Goal: Transaction & Acquisition: Purchase product/service

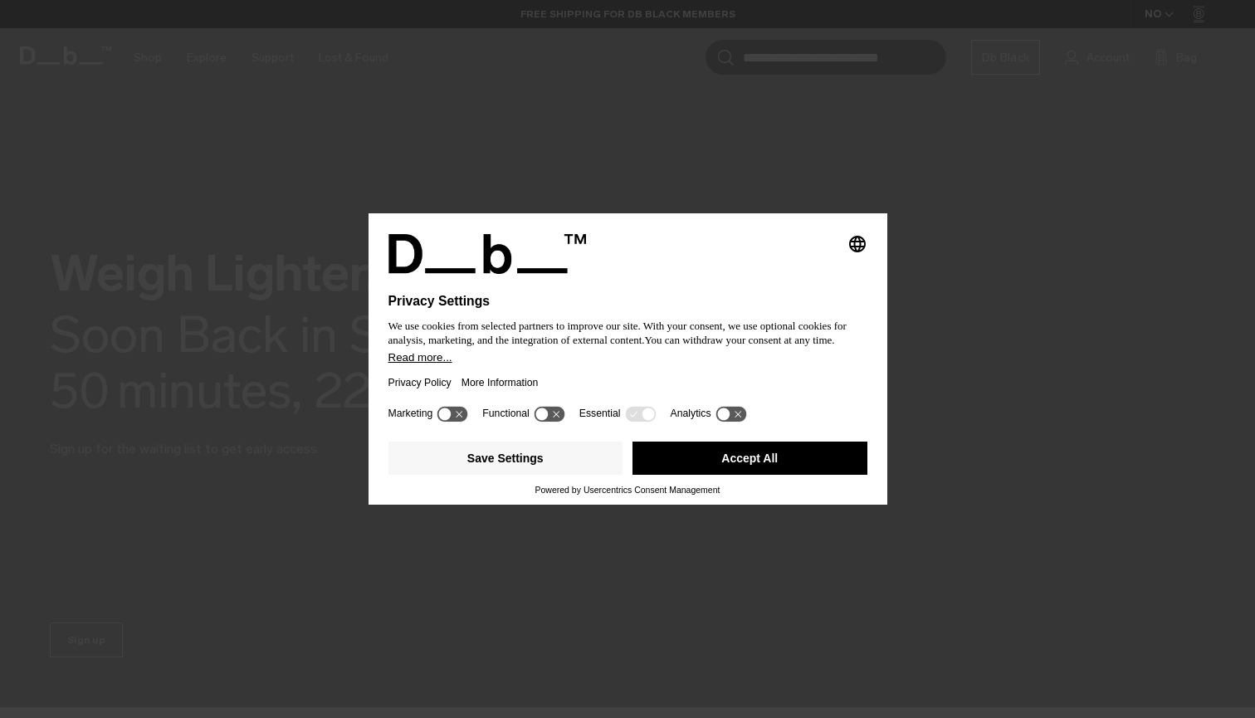
click at [756, 495] on div "Powered by Usercentrics Consent Management" at bounding box center [627, 490] width 479 height 10
click at [738, 471] on button "Accept All" at bounding box center [749, 458] width 235 height 33
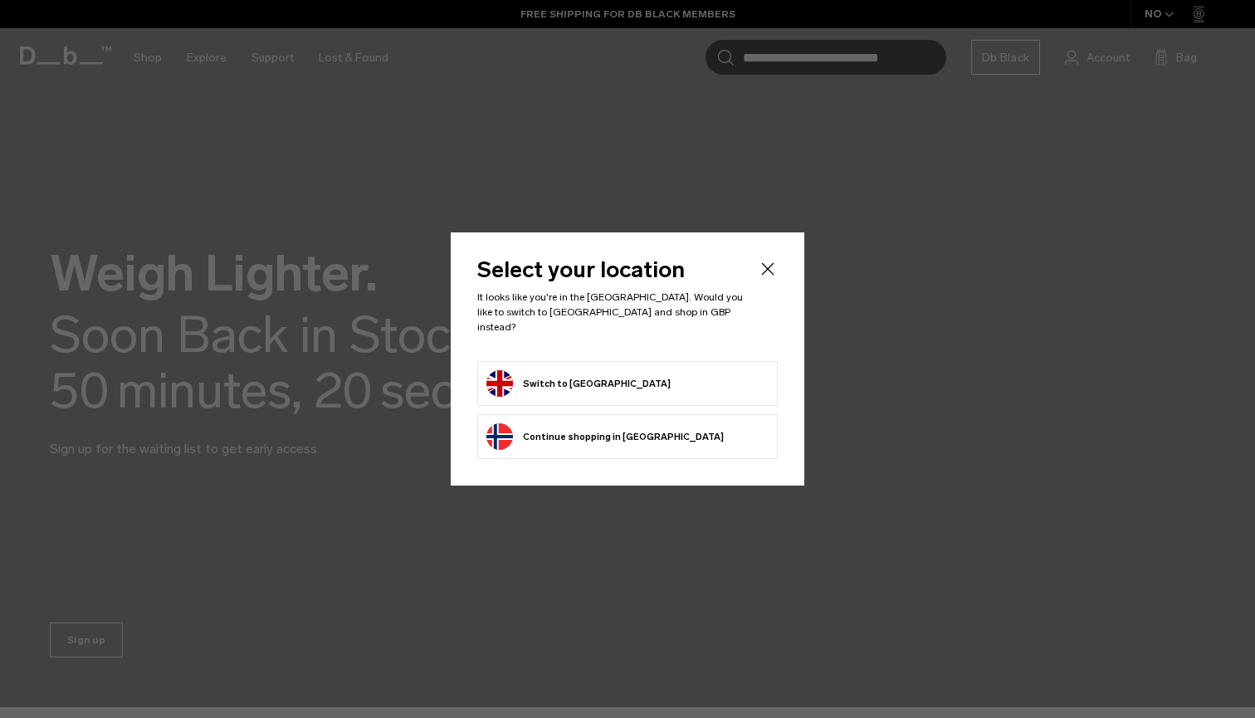
click at [698, 392] on li "Switch to United Kingdom" at bounding box center [627, 383] width 300 height 45
click at [549, 361] on li "Switch to United Kingdom" at bounding box center [627, 383] width 300 height 45
click at [557, 370] on button "Switch to United Kingdom" at bounding box center [578, 383] width 184 height 27
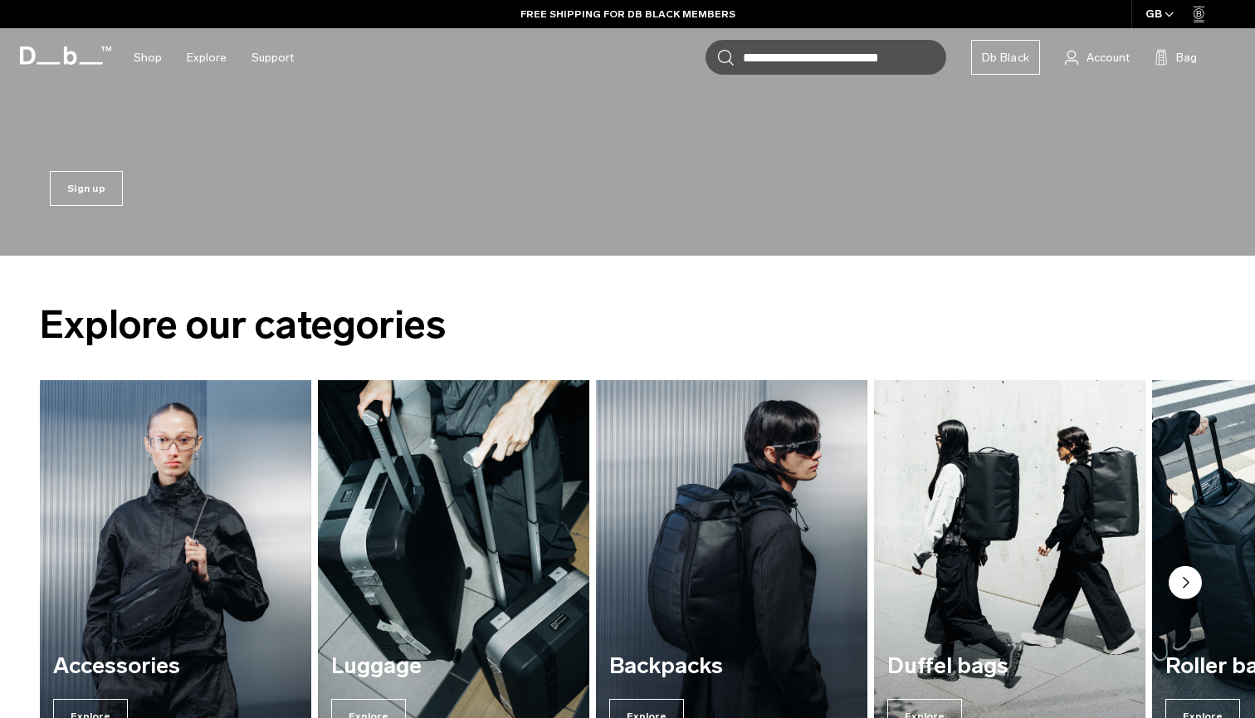
scroll to position [819, 0]
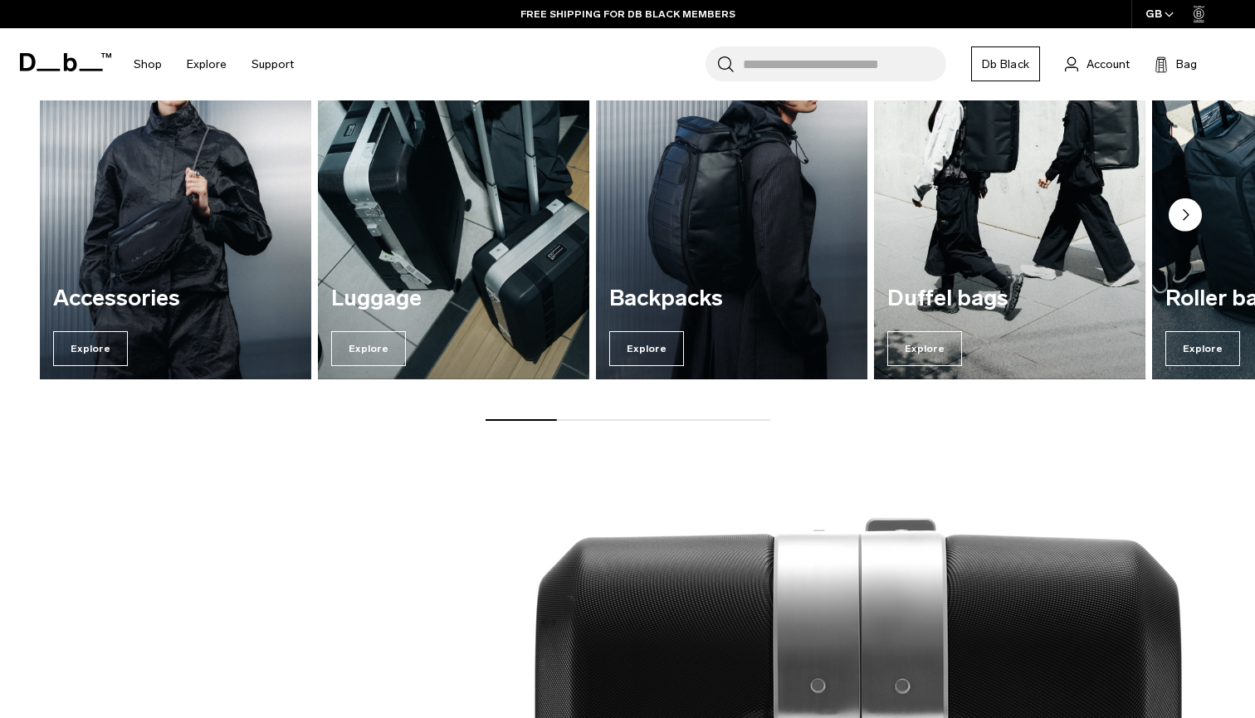
click at [159, 362] on div "Accessories Explore" at bounding box center [175, 326] width 271 height 106
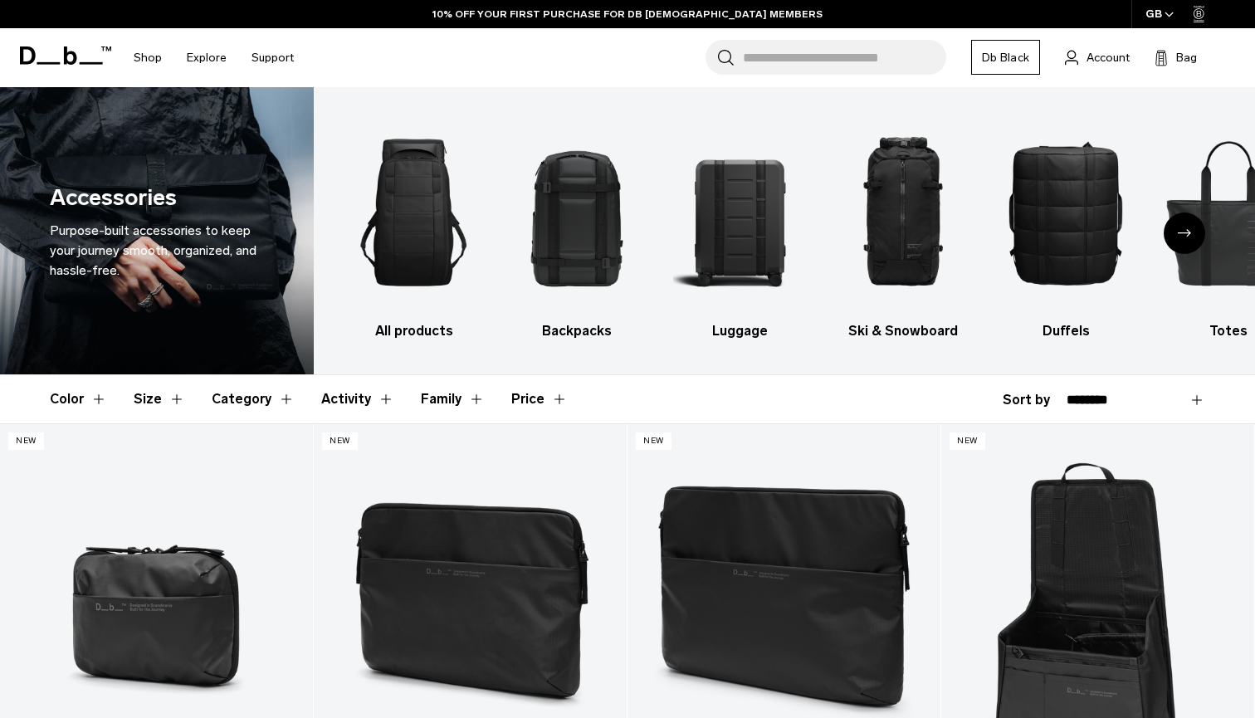
click at [579, 388] on header "Color Size Category Activity Family Price" at bounding box center [627, 399] width 1155 height 48
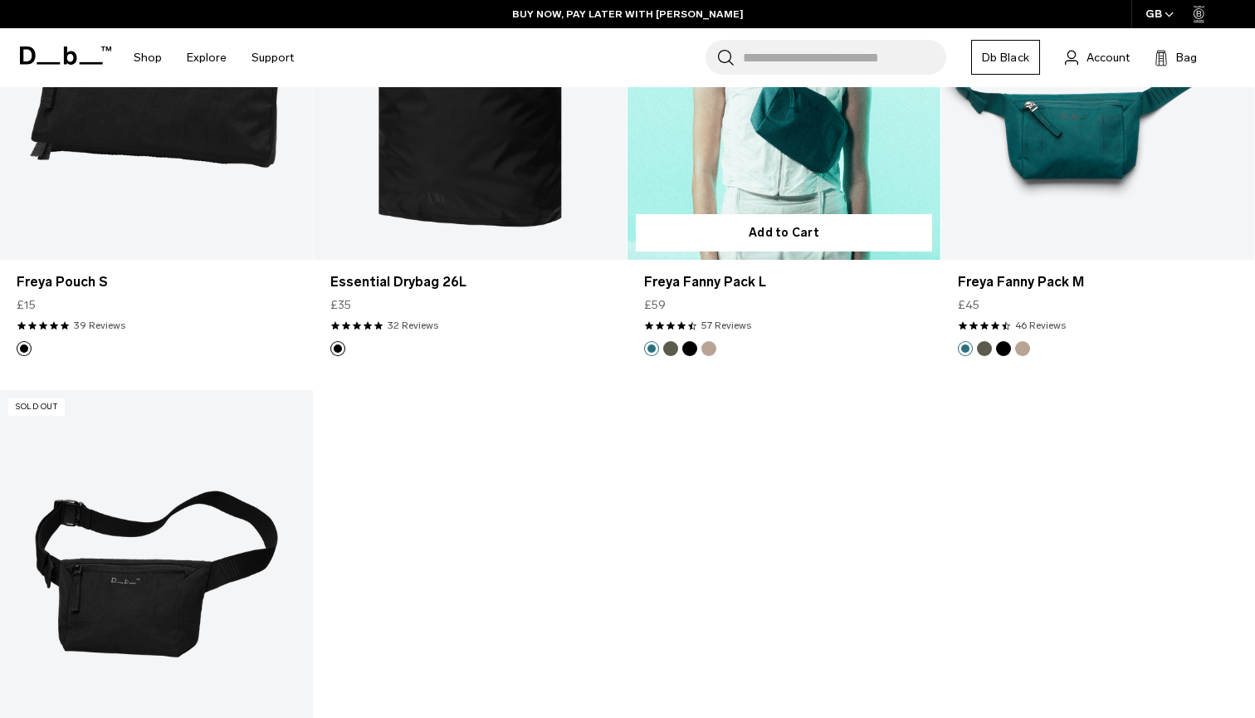
scroll to position [5003, 0]
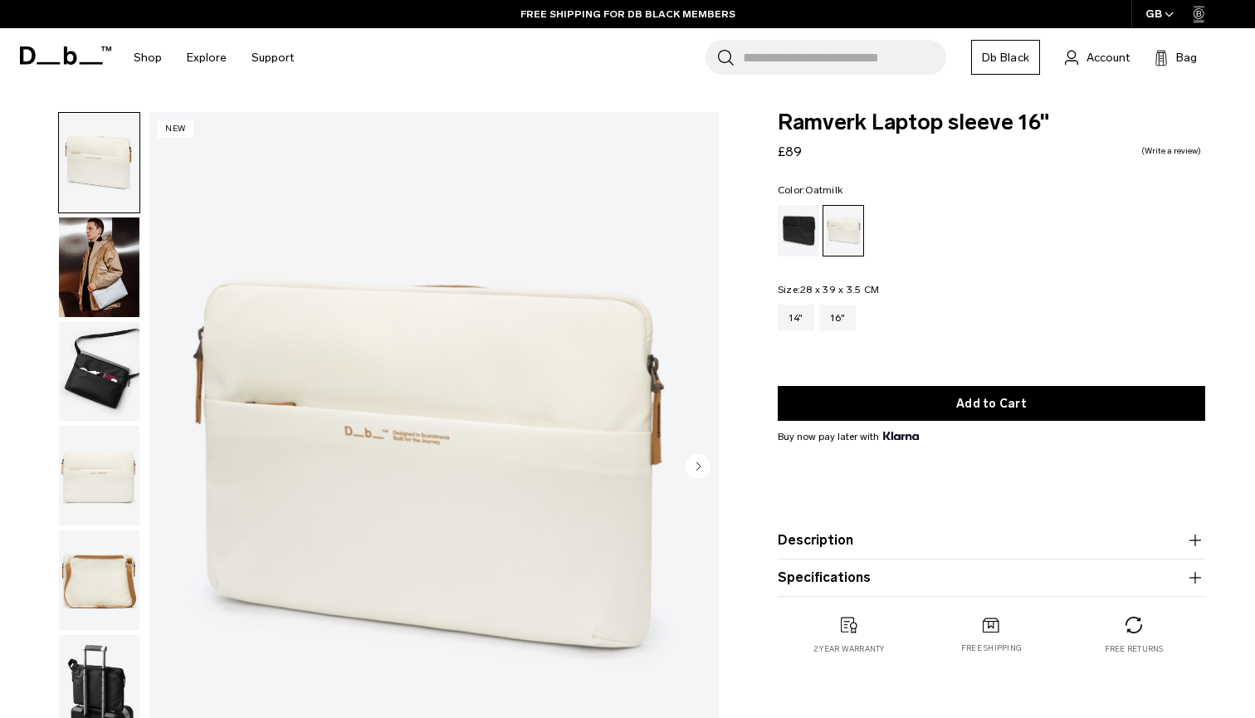
click at [702, 475] on circle "Next slide" at bounding box center [698, 465] width 25 height 25
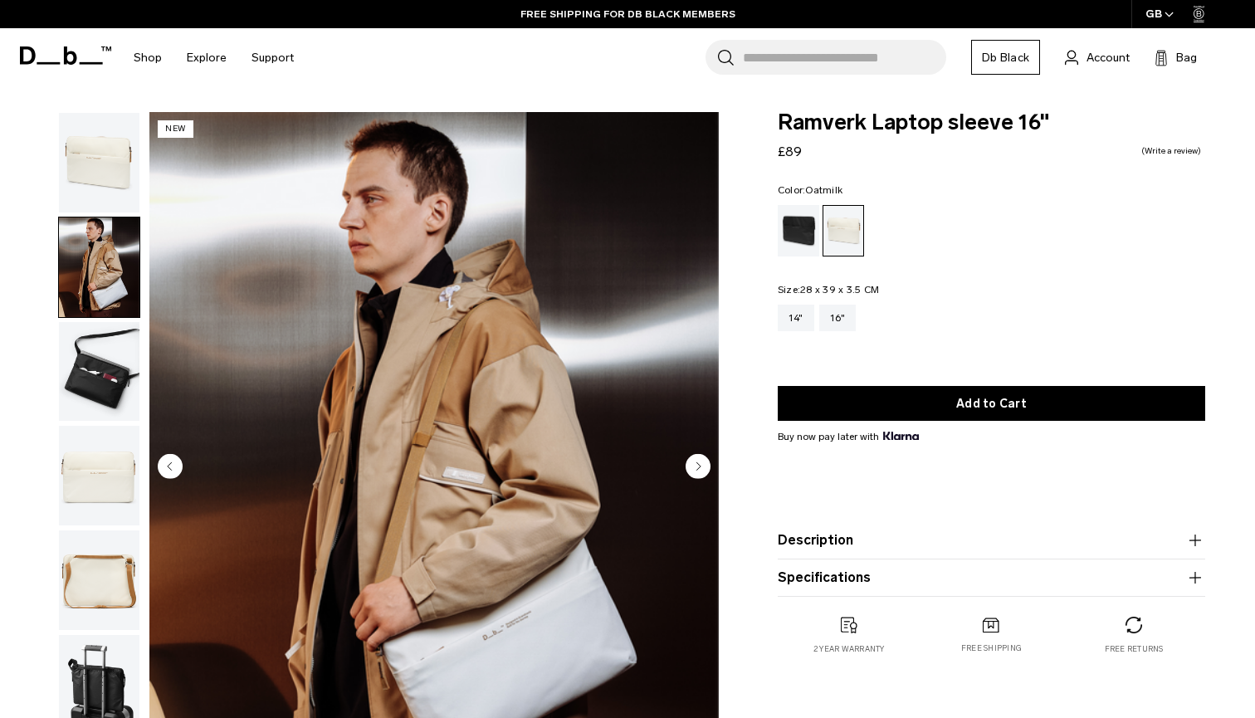
click at [702, 475] on circle "Next slide" at bounding box center [698, 465] width 25 height 25
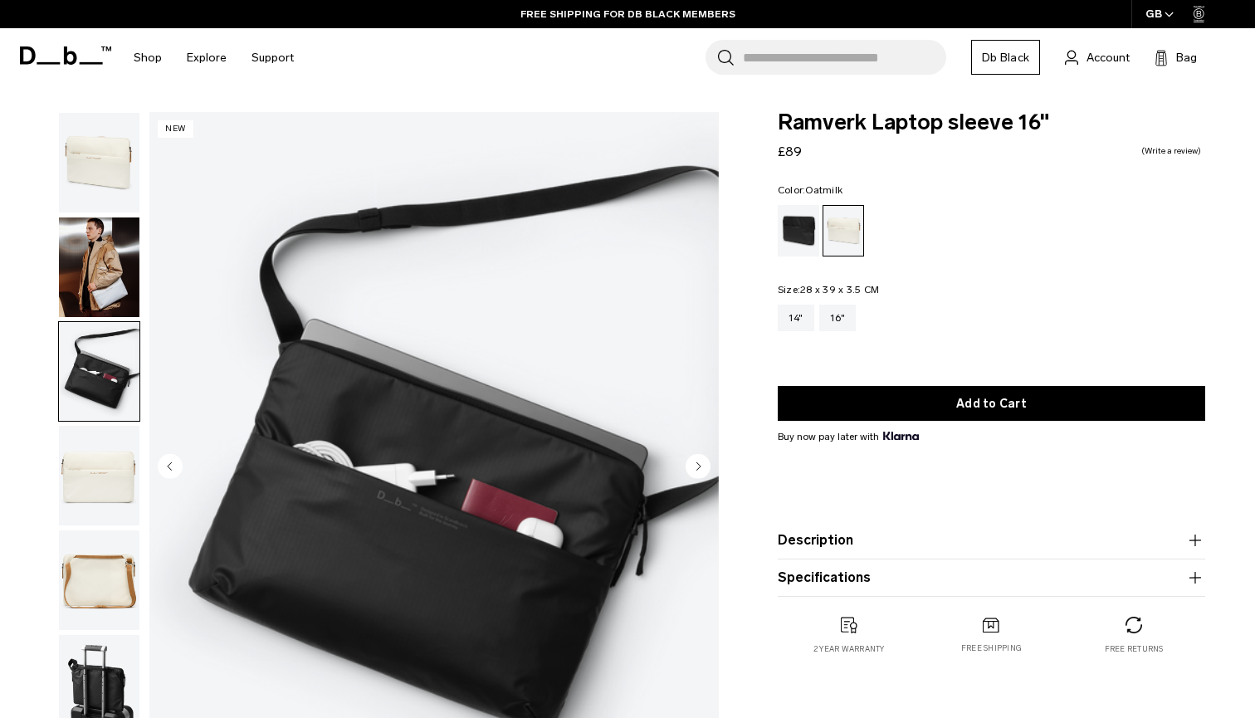
click at [702, 475] on circle "Next slide" at bounding box center [698, 465] width 25 height 25
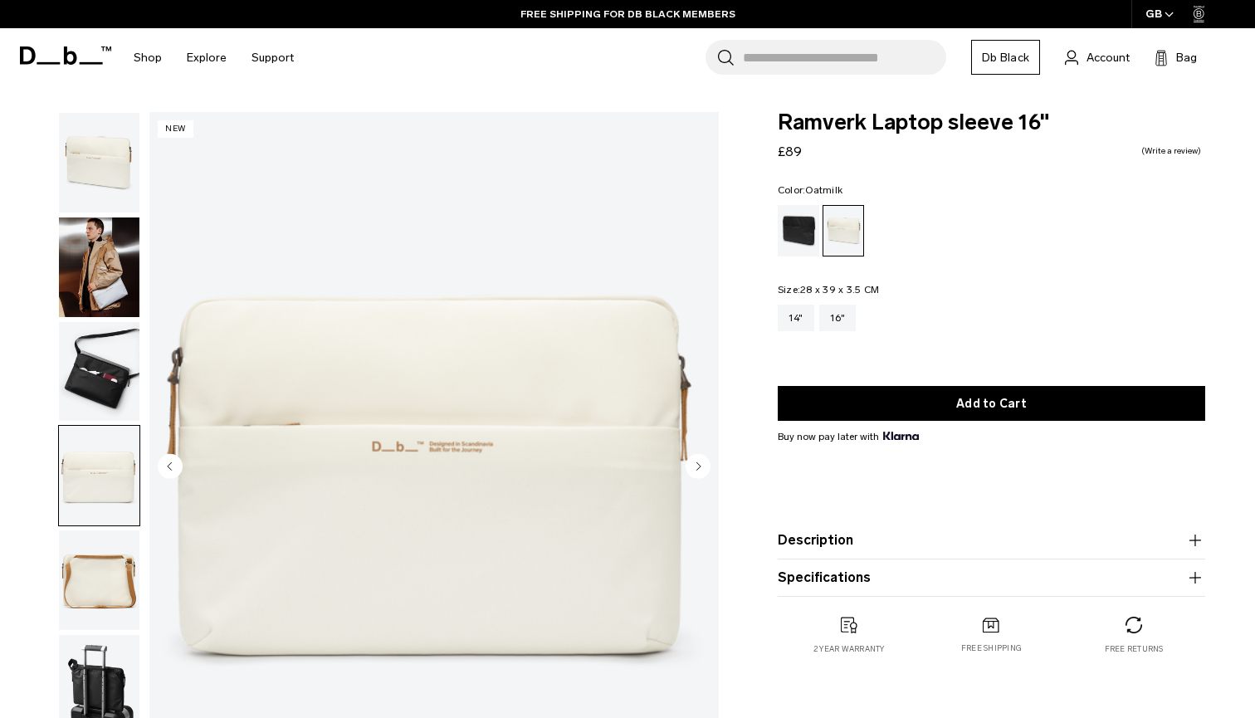
click at [702, 475] on circle "Next slide" at bounding box center [698, 465] width 25 height 25
